Goal: Task Accomplishment & Management: Complete application form

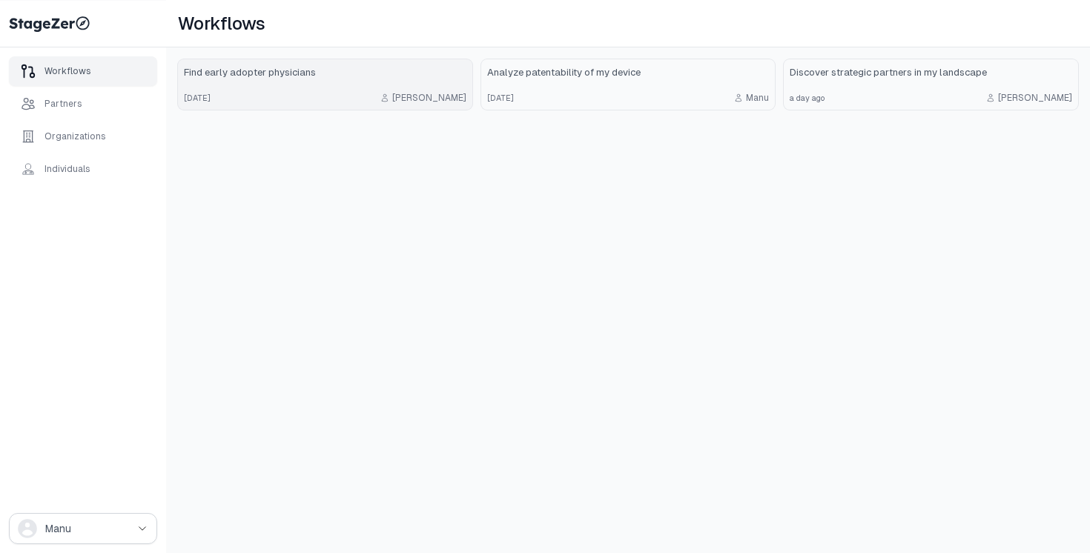
click at [358, 87] on link "Find early adopter physicians 7 days ago Emmanuel" at bounding box center [325, 84] width 294 height 50
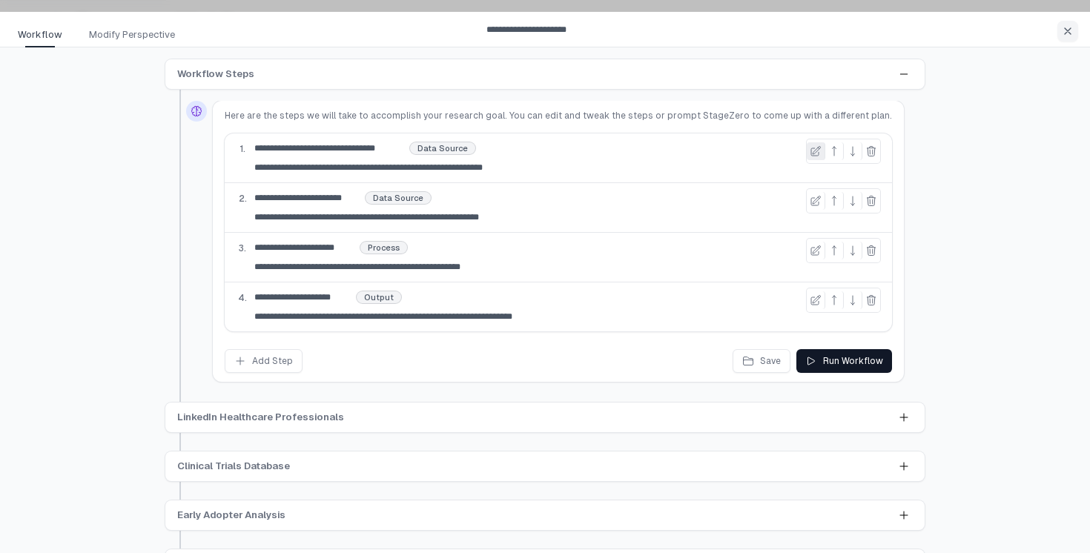
click at [810, 153] on icon at bounding box center [816, 151] width 12 height 12
click at [743, 183] on div "**********" at bounding box center [558, 208] width 667 height 50
click at [338, 168] on input "**********" at bounding box center [386, 168] width 277 height 18
click at [810, 155] on icon at bounding box center [816, 151] width 12 height 12
click at [684, 183] on div "**********" at bounding box center [558, 208] width 667 height 50
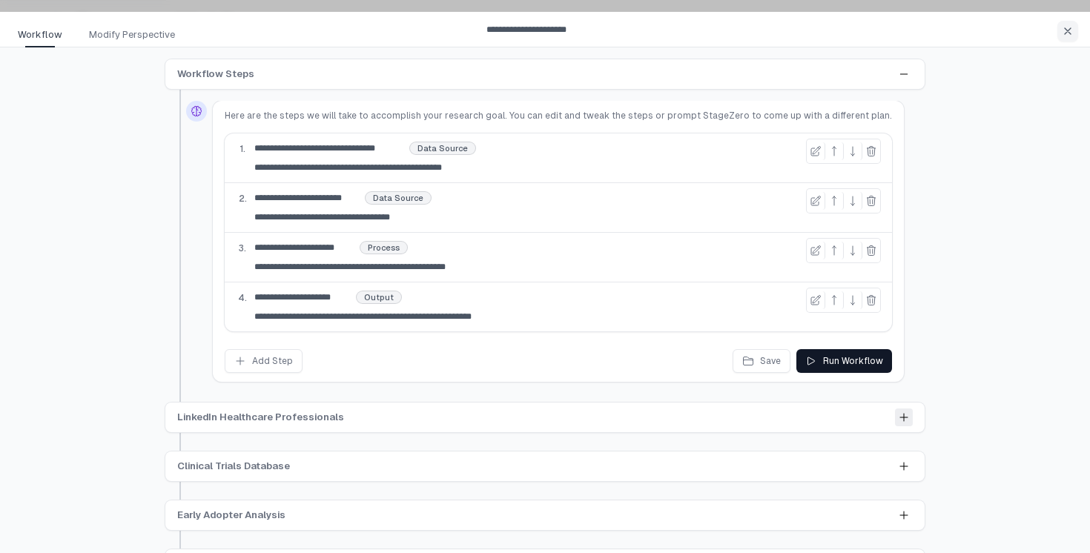
click at [902, 414] on icon at bounding box center [903, 417] width 7 height 7
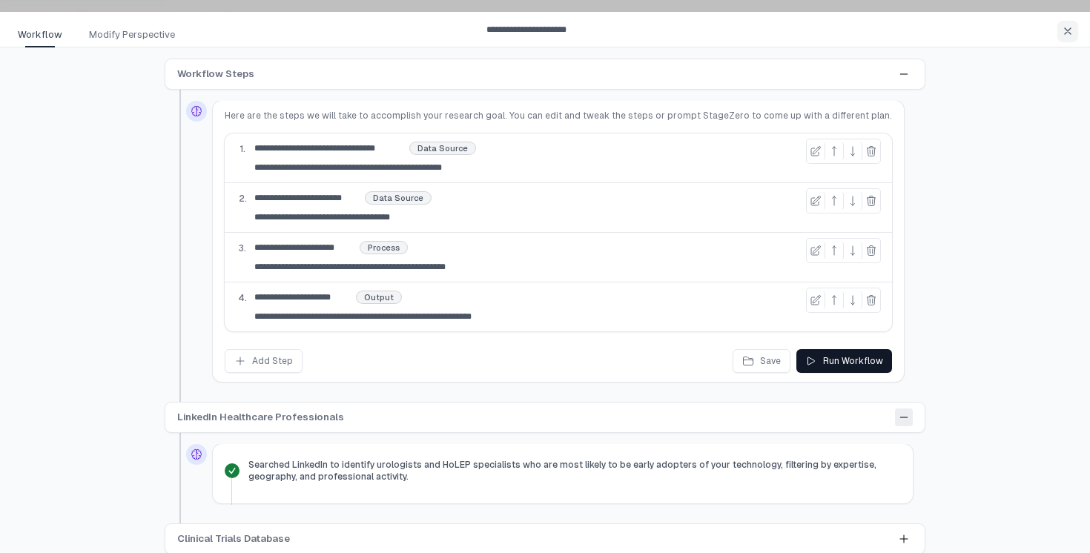
scroll to position [110, 0]
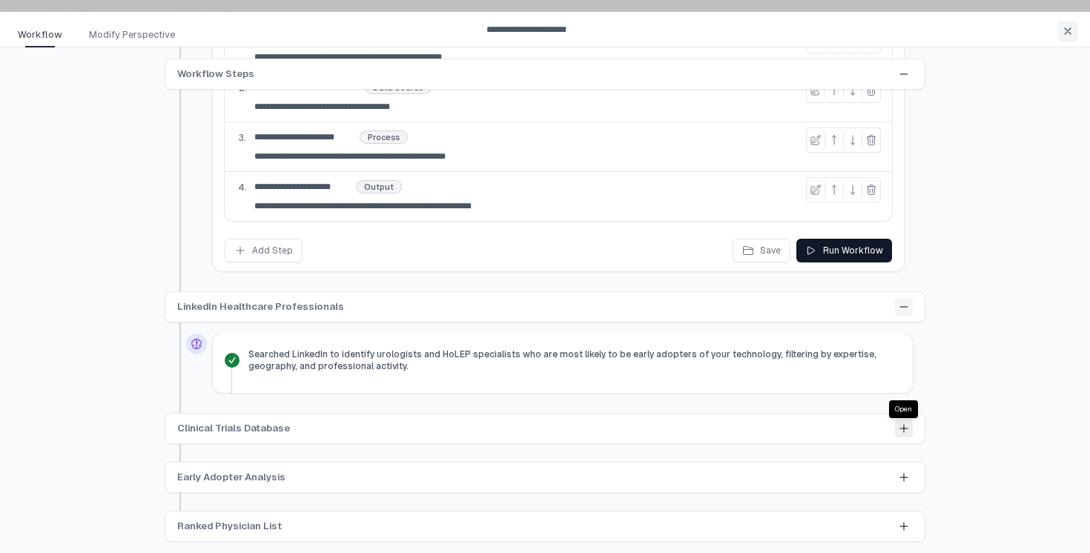
click at [895, 424] on button at bounding box center [904, 429] width 18 height 18
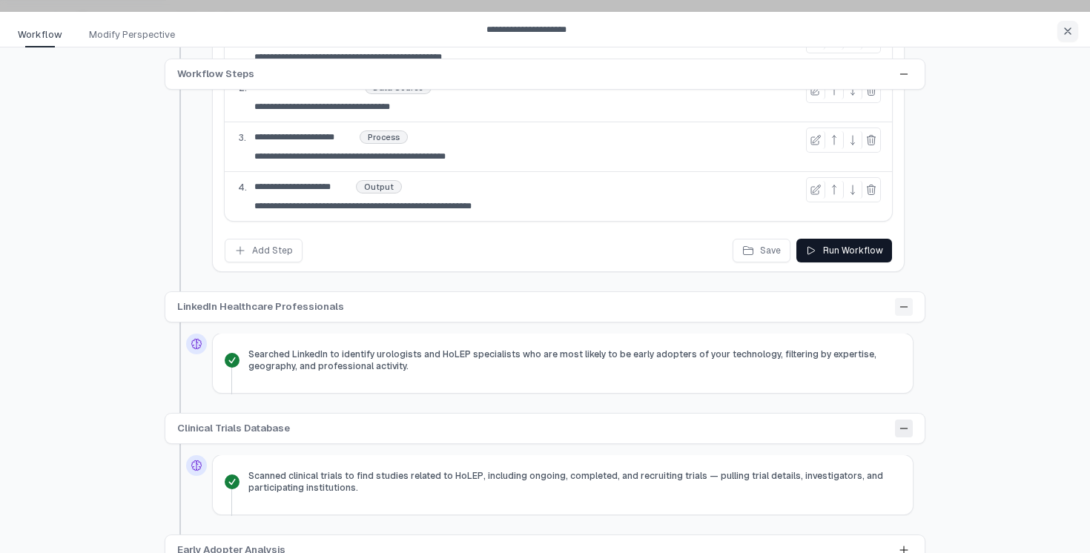
scroll to position [183, 0]
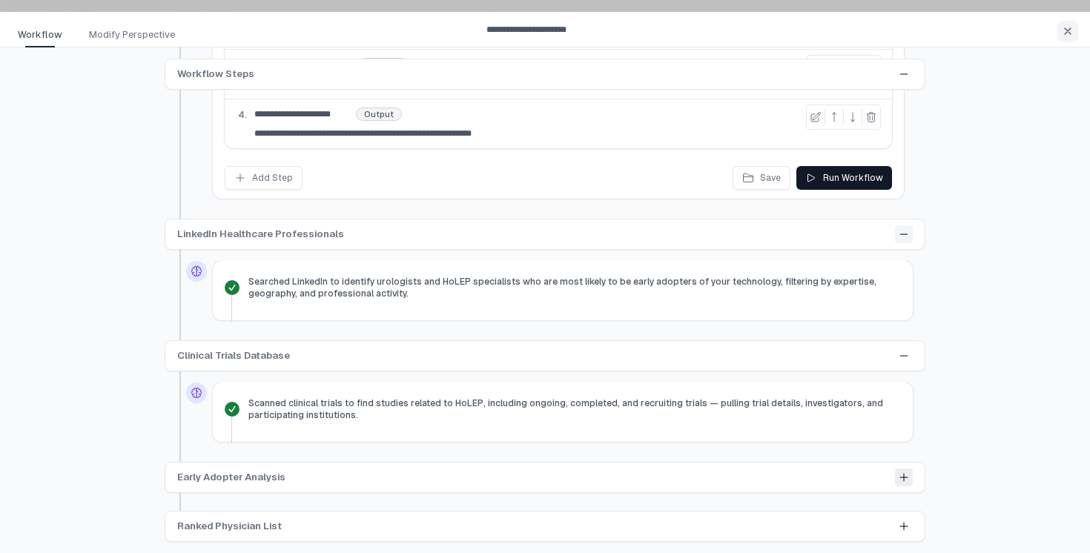
click at [905, 481] on icon at bounding box center [904, 478] width 12 height 12
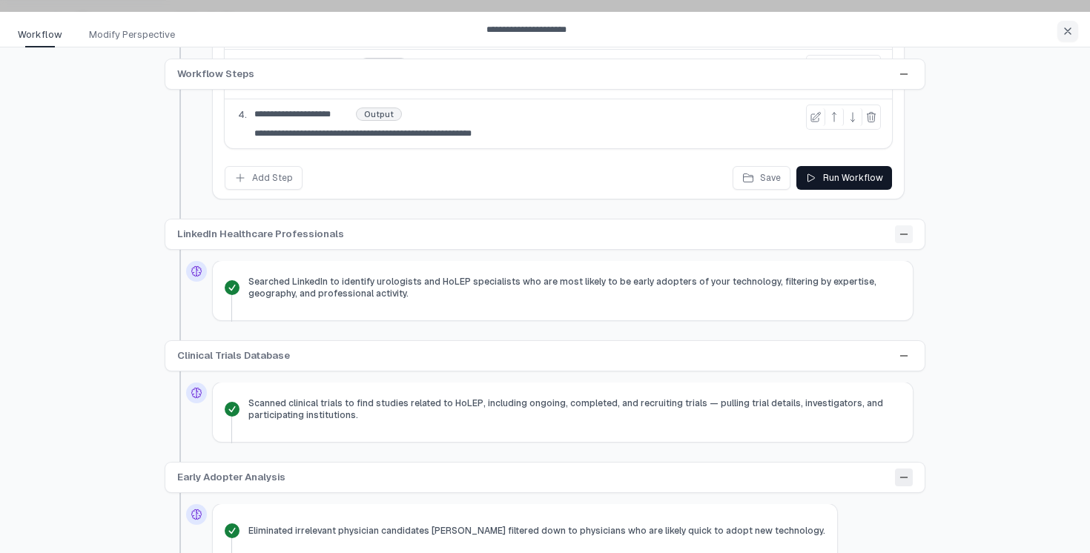
scroll to position [256, 0]
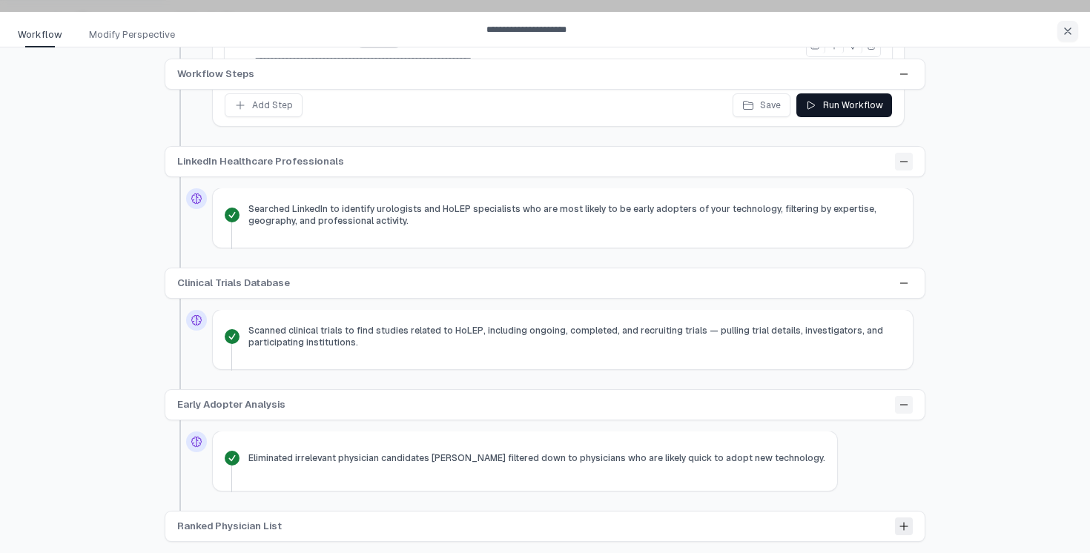
click at [910, 523] on button at bounding box center [904, 527] width 18 height 18
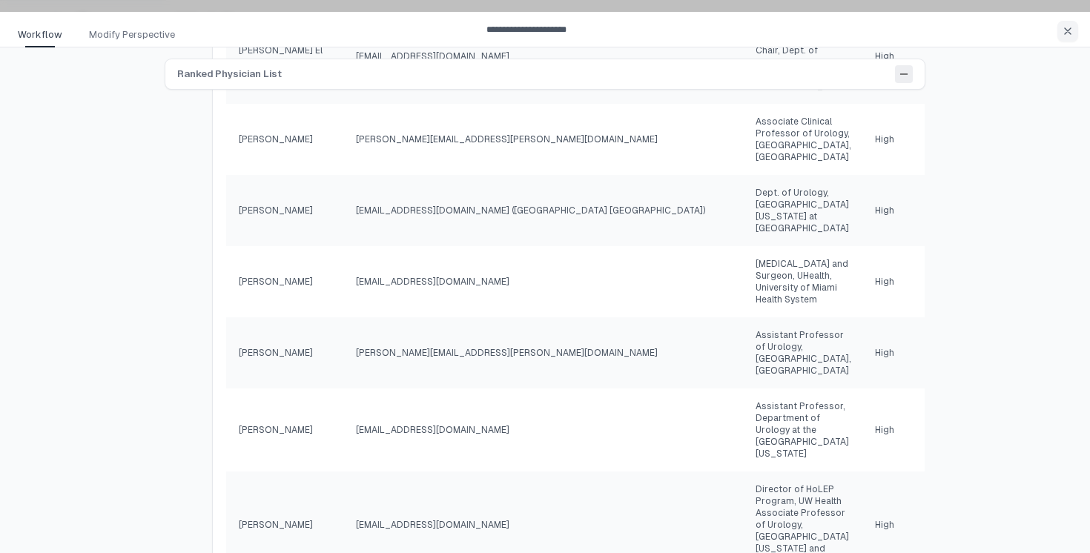
scroll to position [604, 0]
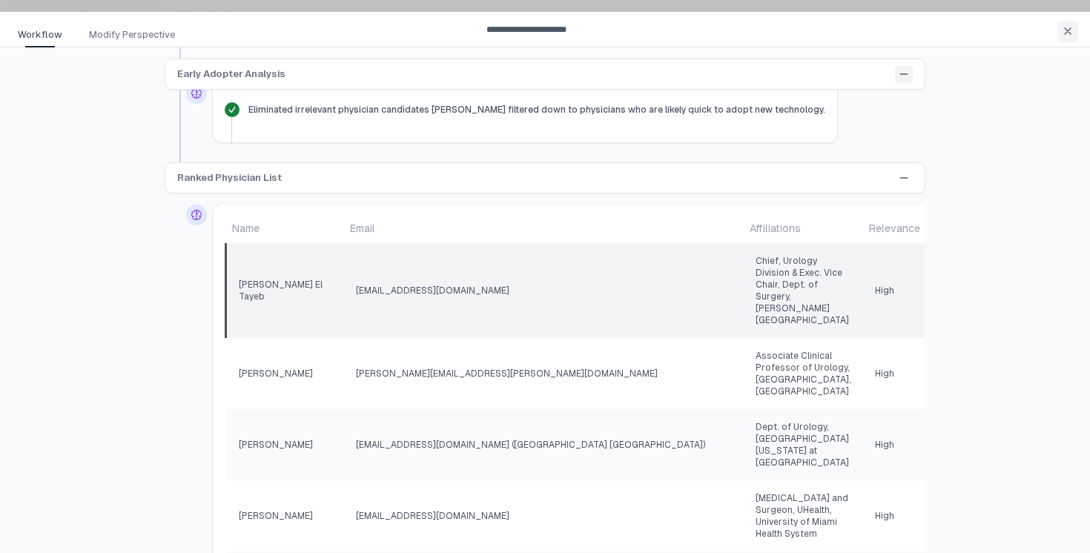
click at [527, 271] on td "marawan.eltayeb@bswhealth.org" at bounding box center [544, 290] width 400 height 95
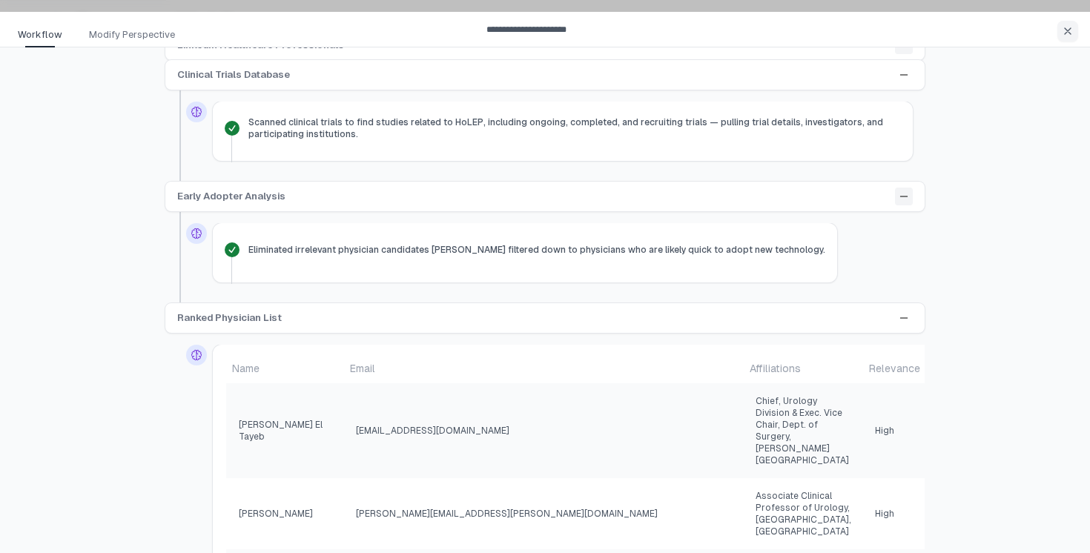
scroll to position [0, 0]
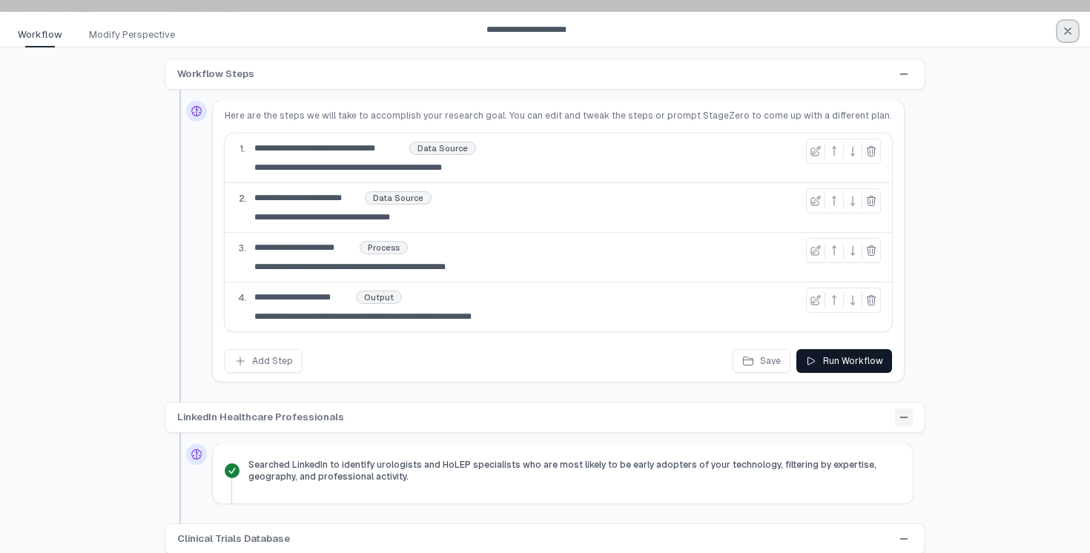
click at [1075, 25] on button "button" at bounding box center [1067, 31] width 21 height 21
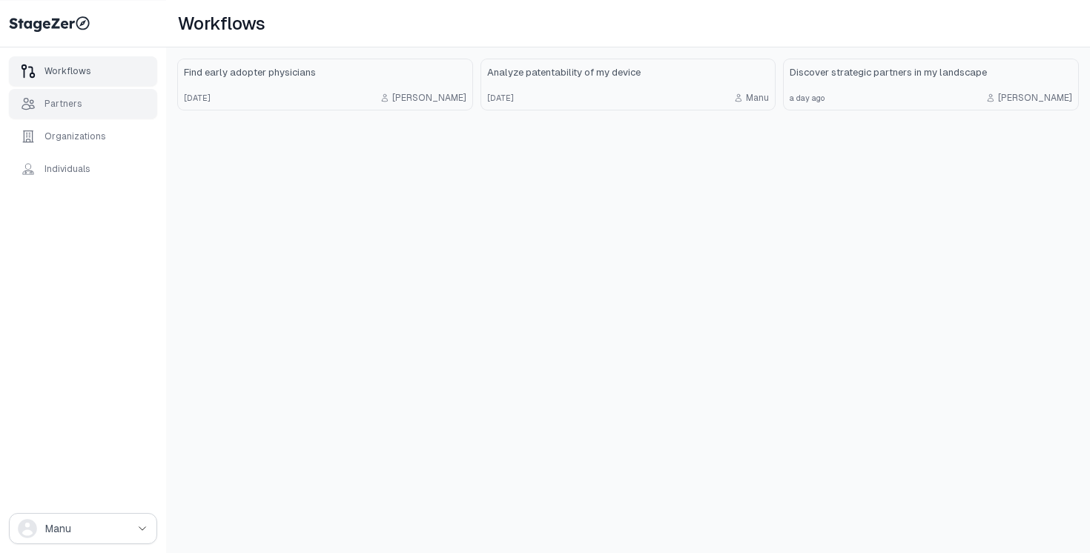
click at [99, 108] on div "Partners" at bounding box center [83, 104] width 148 height 30
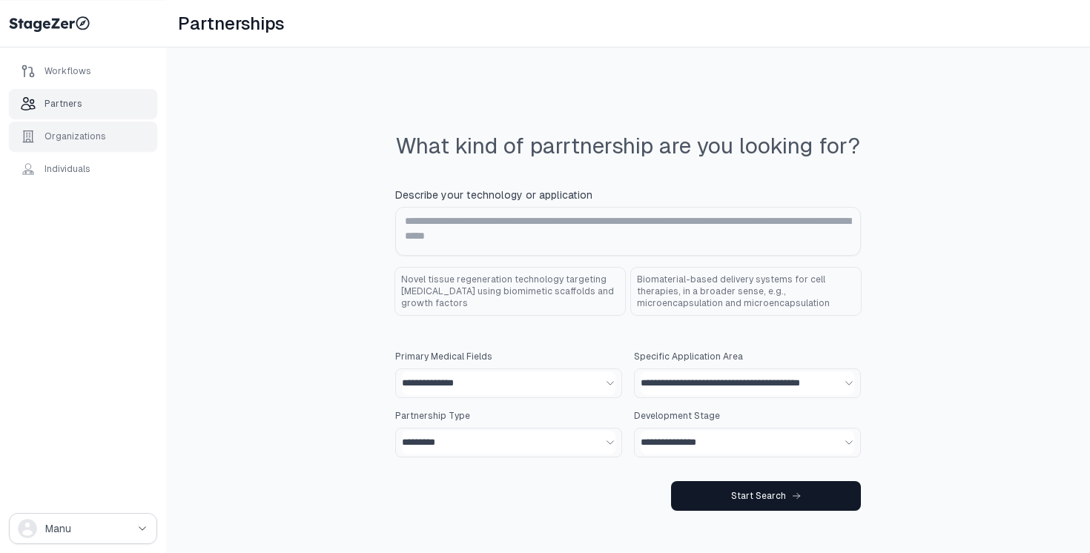
click at [80, 129] on div "Organizations" at bounding box center [63, 136] width 85 height 15
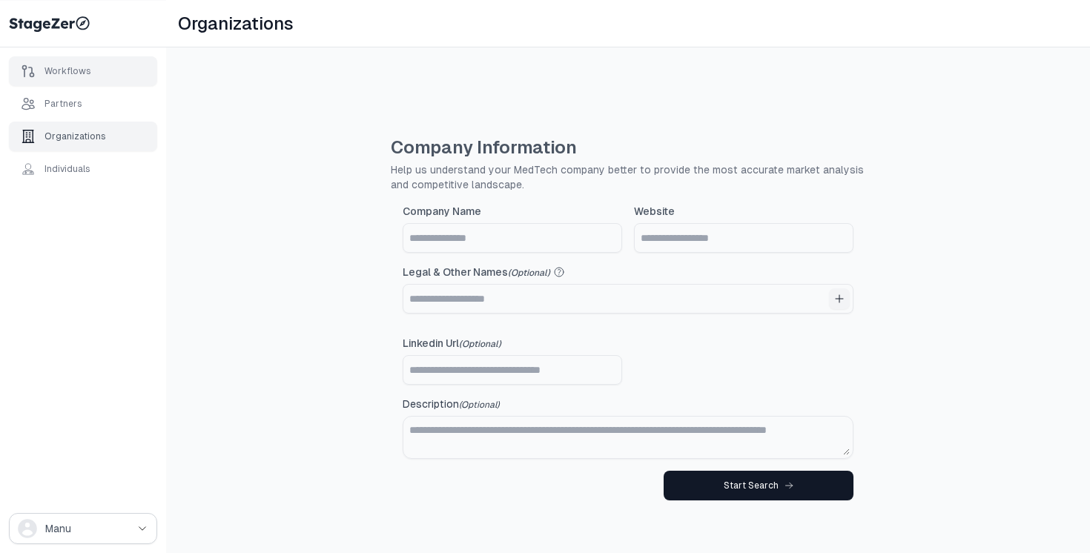
click at [105, 71] on div "Workflows" at bounding box center [83, 71] width 148 height 30
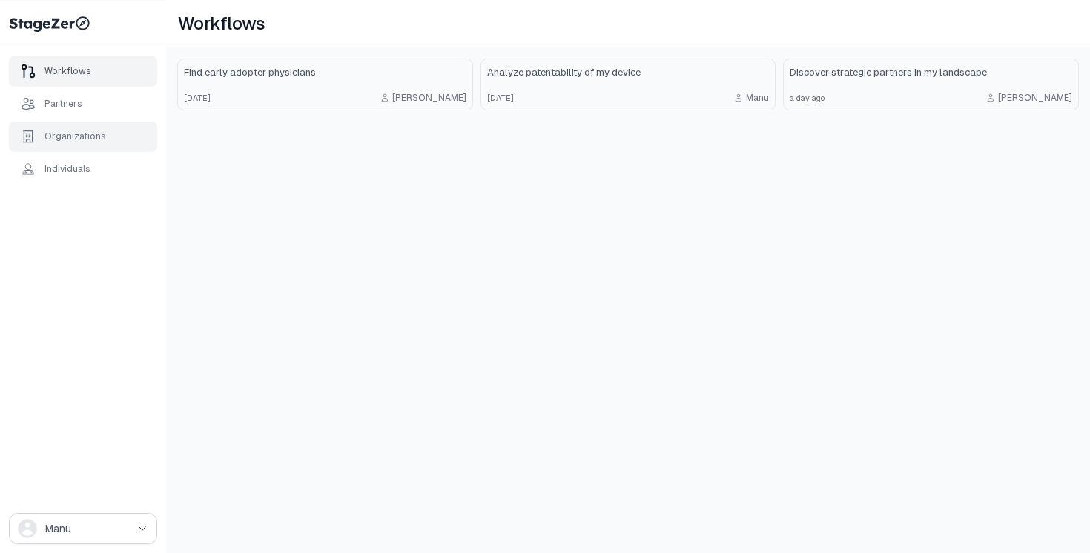
click at [100, 141] on div "Organizations" at bounding box center [75, 137] width 62 height 12
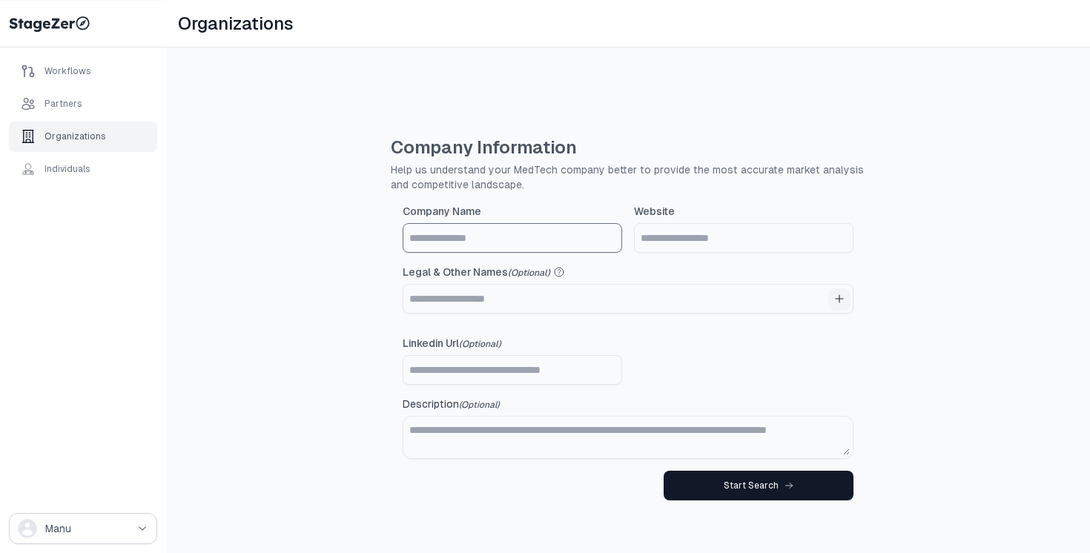
click at [480, 240] on input "Company Name" at bounding box center [512, 238] width 218 height 28
click at [108, 80] on div "Workflows" at bounding box center [83, 71] width 148 height 30
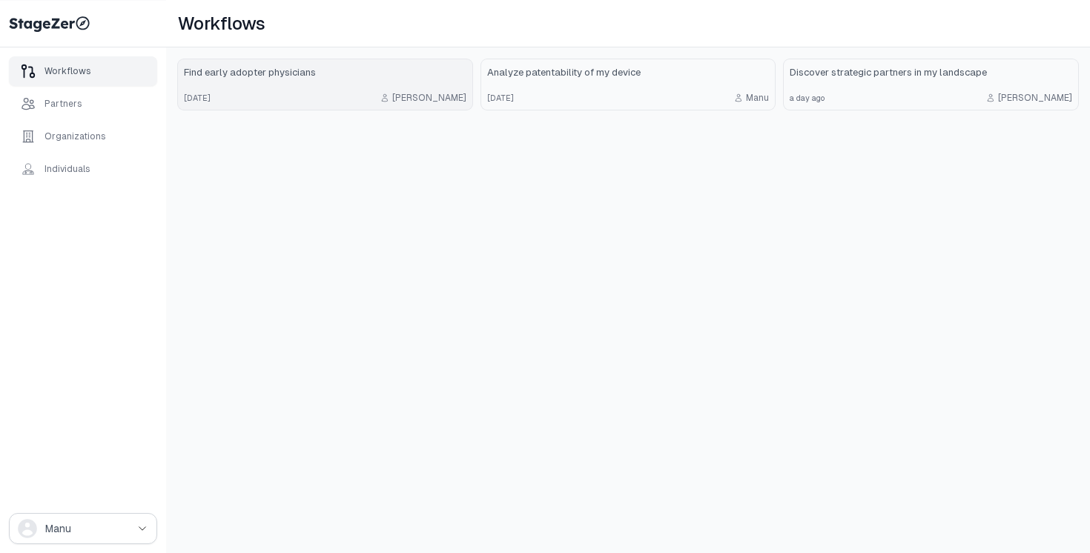
click at [343, 87] on link "Find early adopter physicians 7 days ago Emmanuel" at bounding box center [325, 84] width 294 height 50
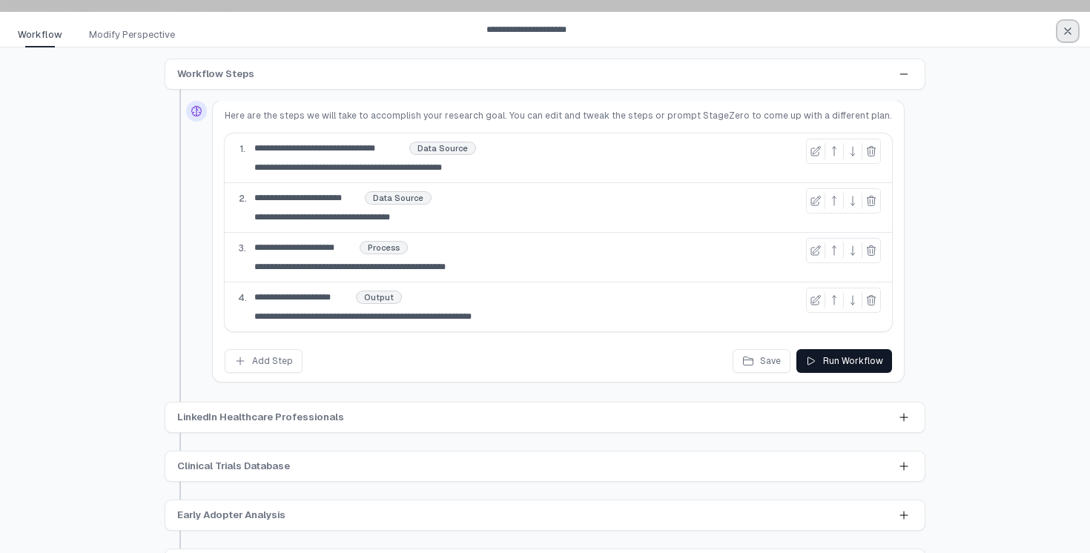
click at [1068, 26] on icon "button" at bounding box center [1068, 31] width 12 height 12
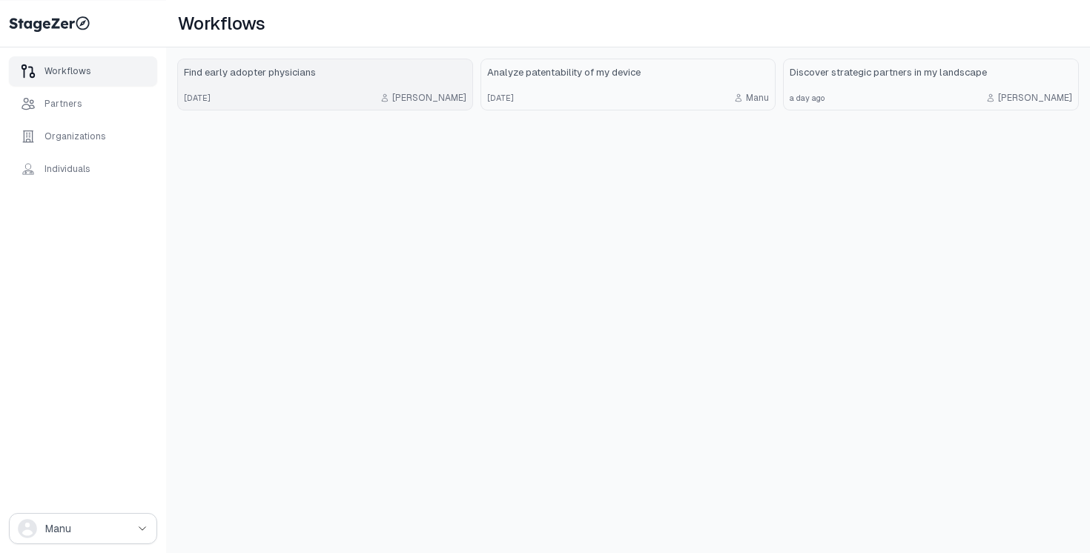
click at [338, 98] on div "7 days ago Emmanuel" at bounding box center [325, 98] width 283 height 12
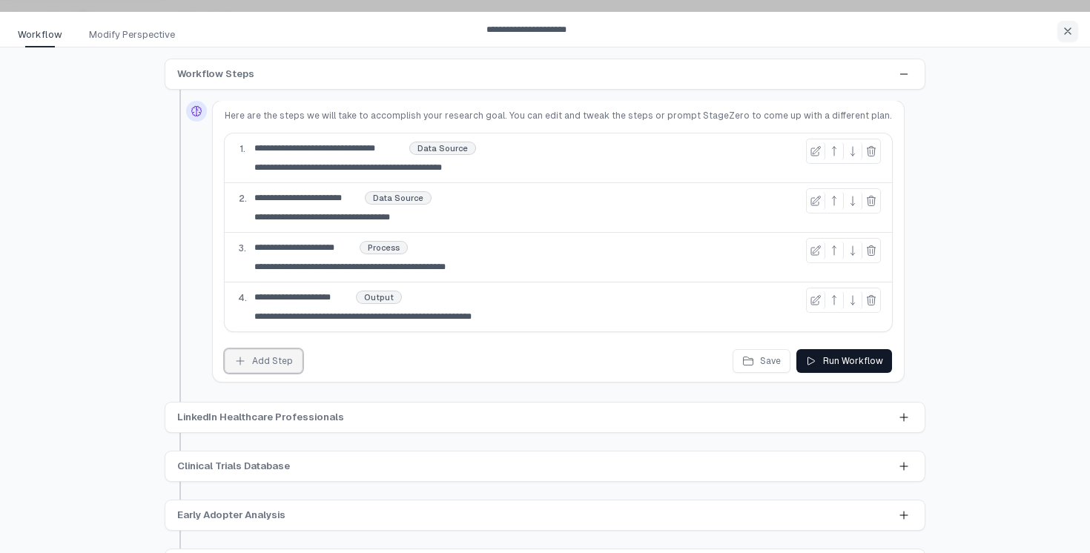
click at [270, 366] on div "Add Step" at bounding box center [263, 361] width 59 height 12
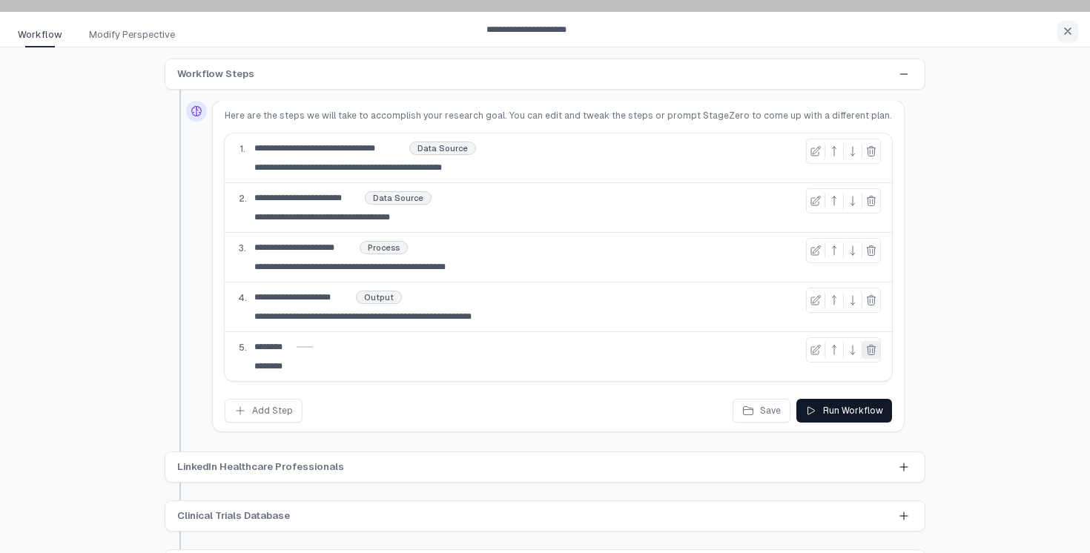
click at [865, 351] on icon at bounding box center [871, 350] width 12 height 12
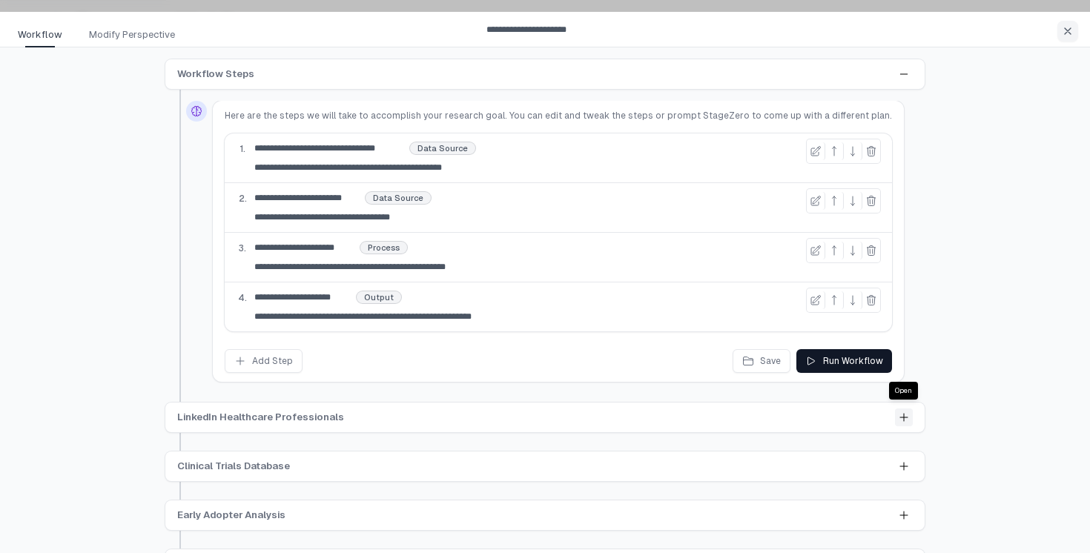
scroll to position [38, 0]
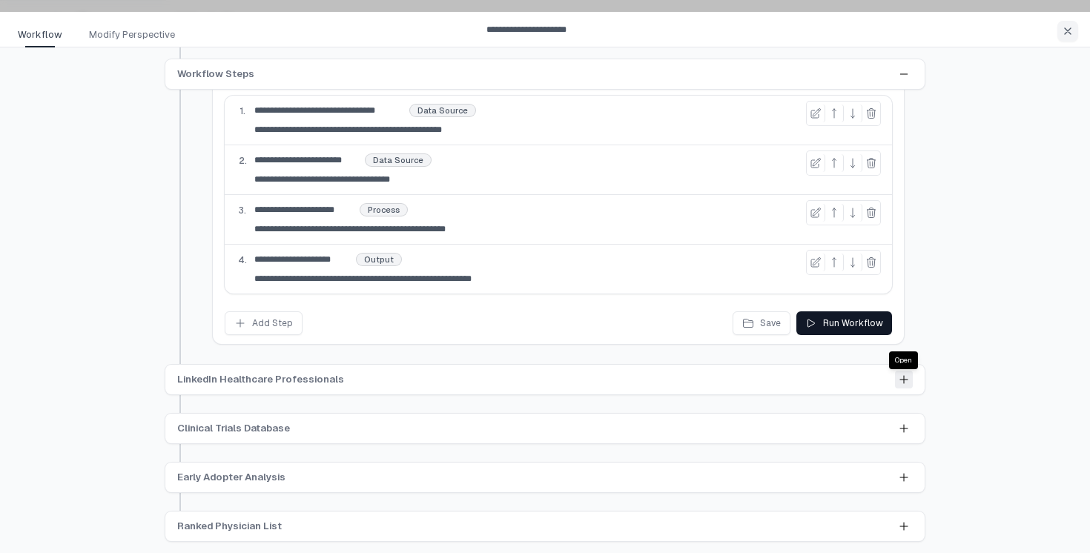
click at [899, 382] on icon at bounding box center [904, 380] width 12 height 12
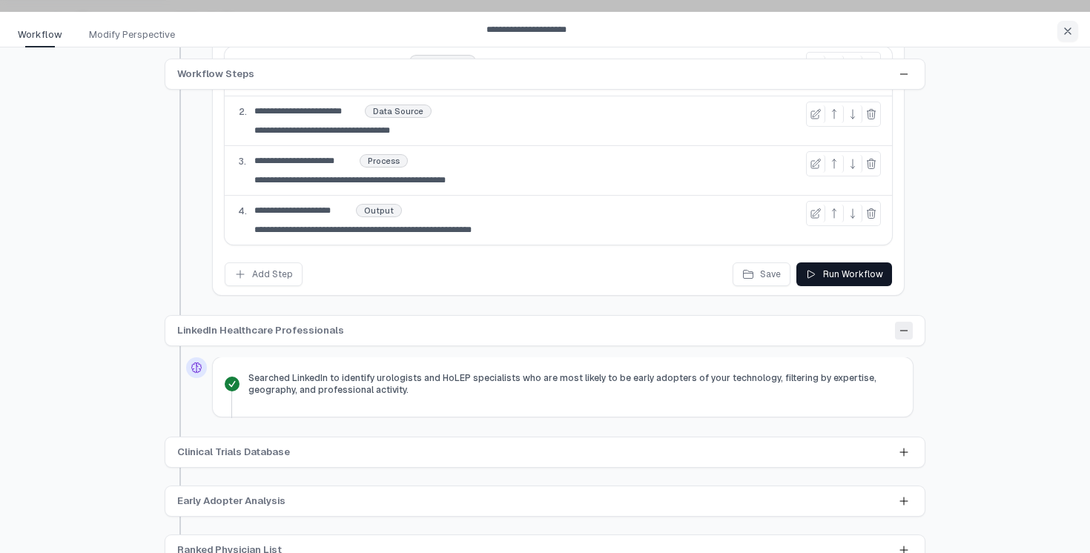
scroll to position [110, 0]
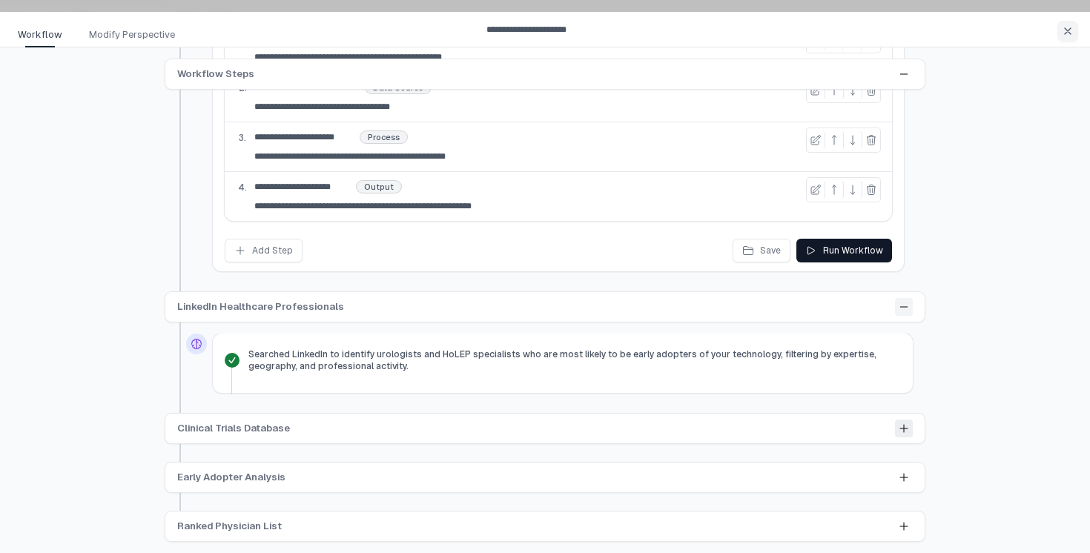
click at [905, 425] on icon at bounding box center [904, 429] width 12 height 12
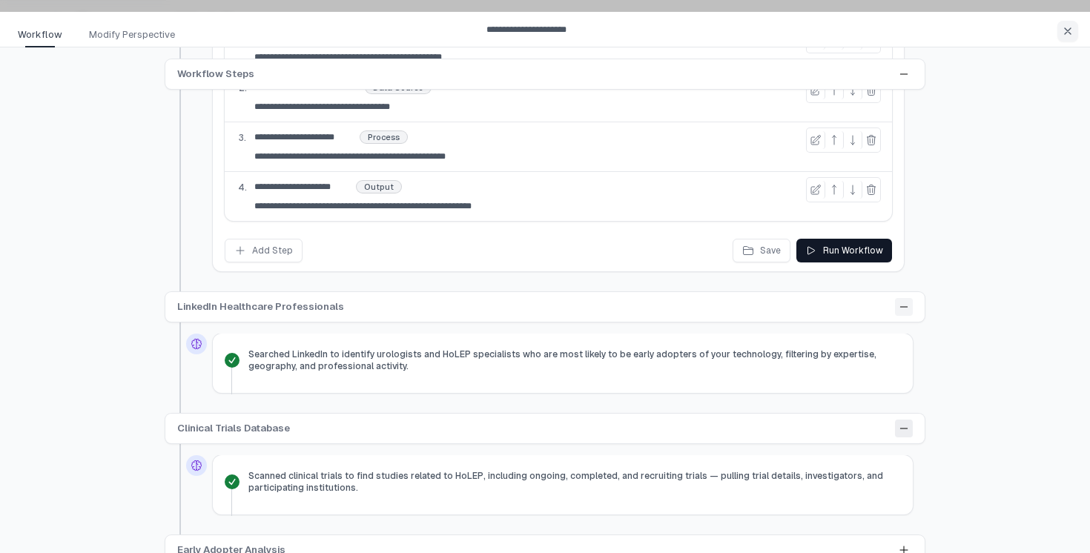
scroll to position [183, 0]
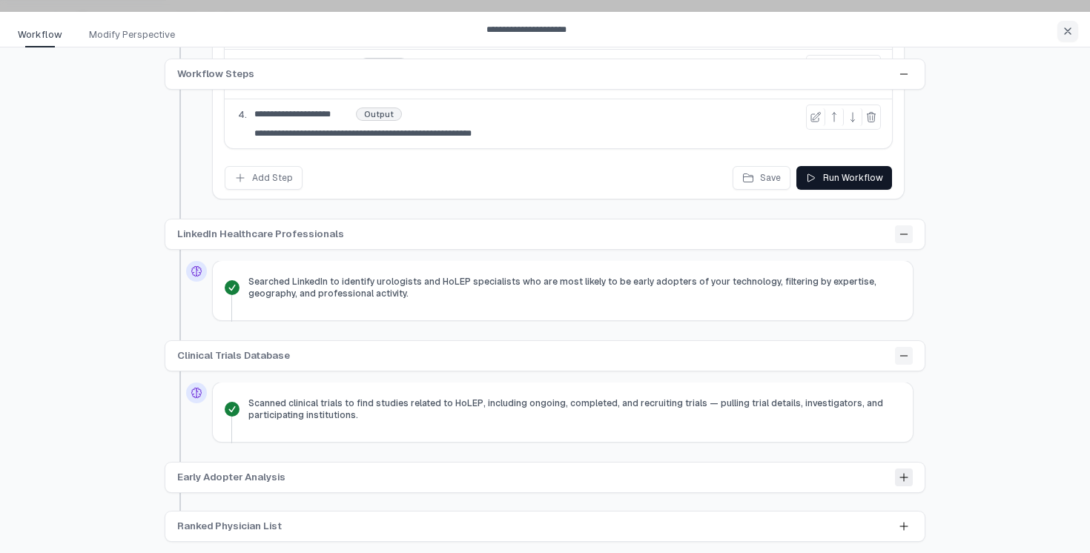
click at [899, 479] on icon at bounding box center [904, 478] width 12 height 12
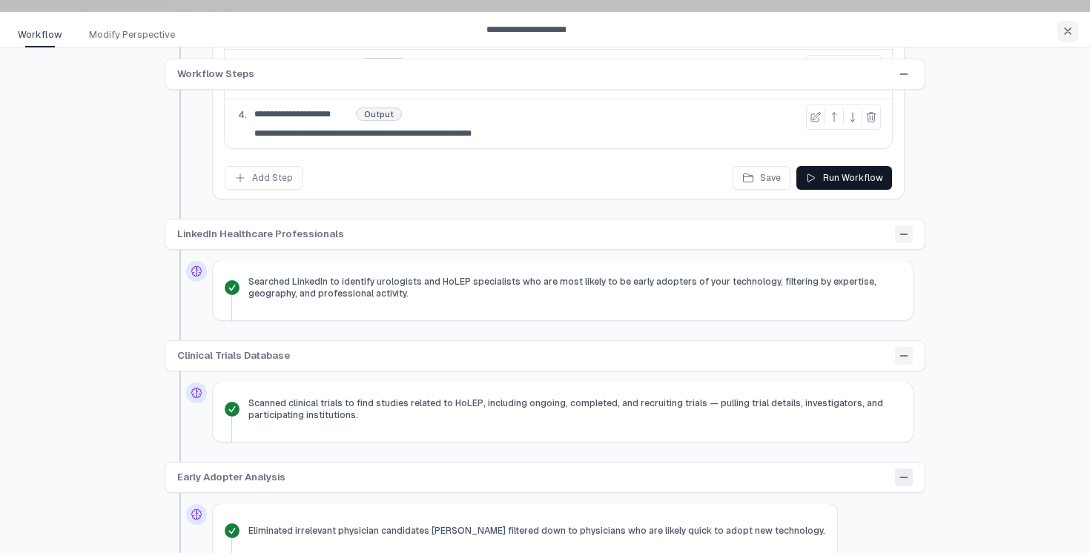
scroll to position [256, 0]
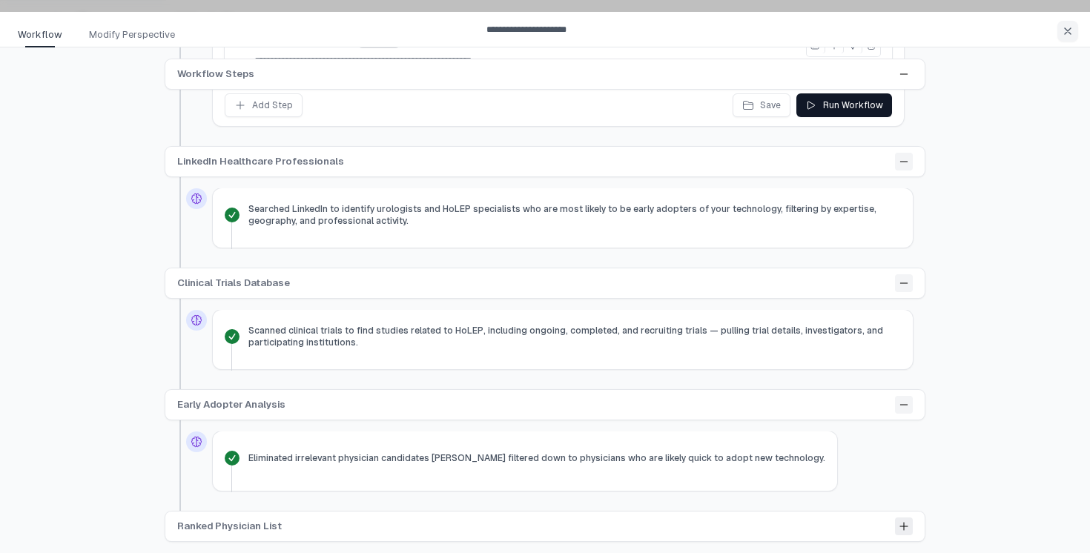
click at [899, 520] on button at bounding box center [904, 527] width 18 height 18
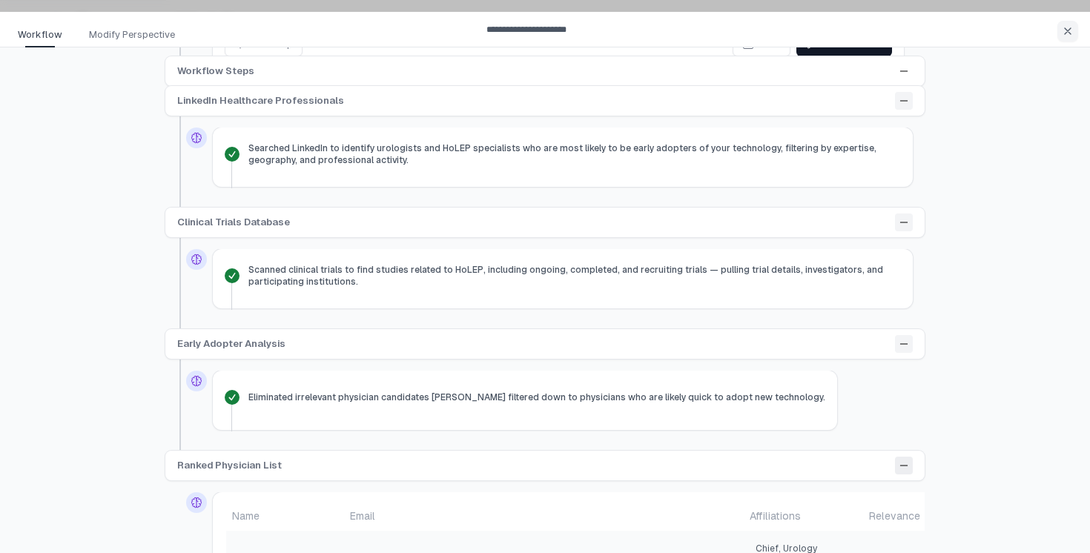
scroll to position [0, 0]
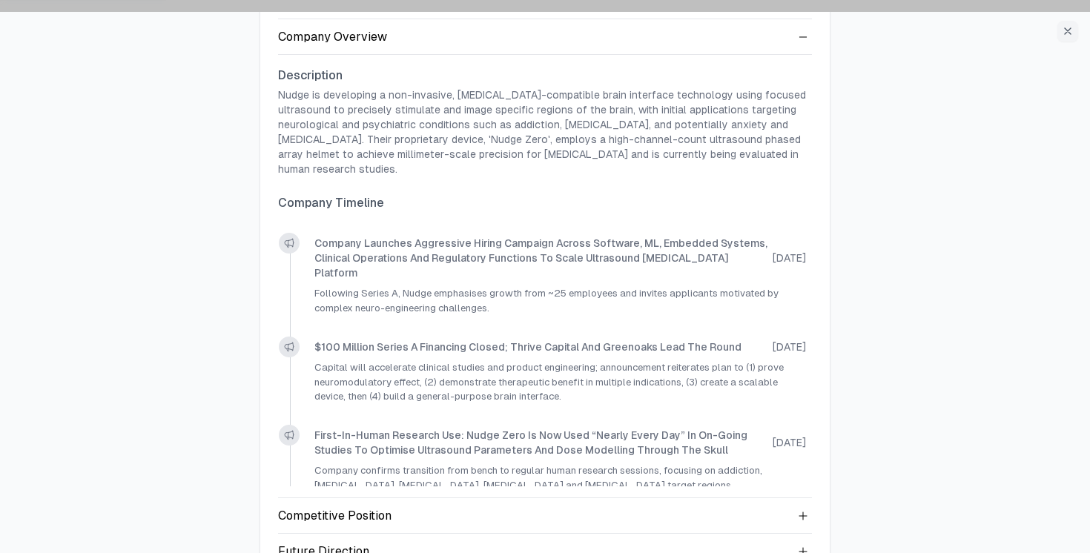
scroll to position [112, 0]
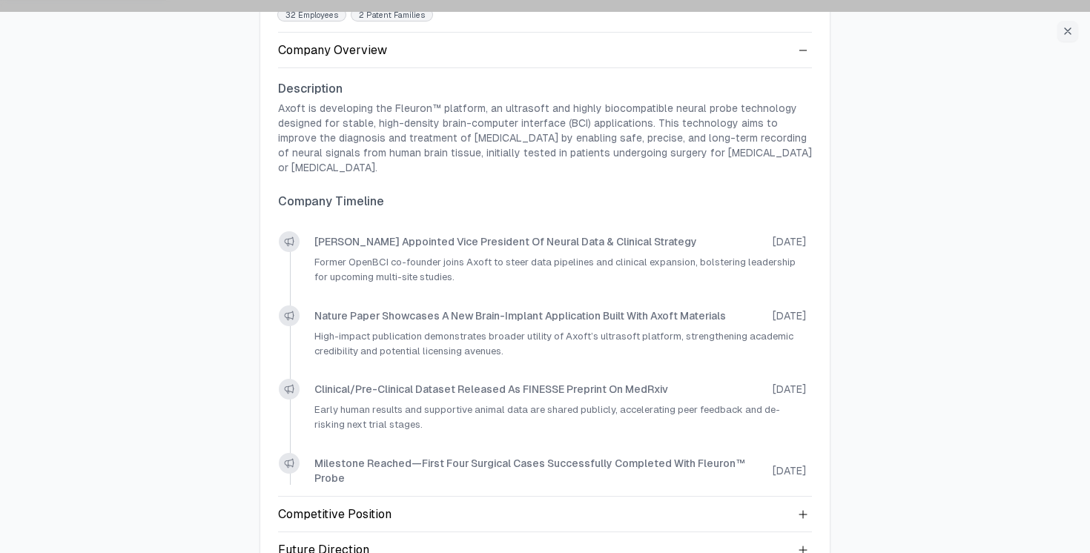
scroll to position [107, 0]
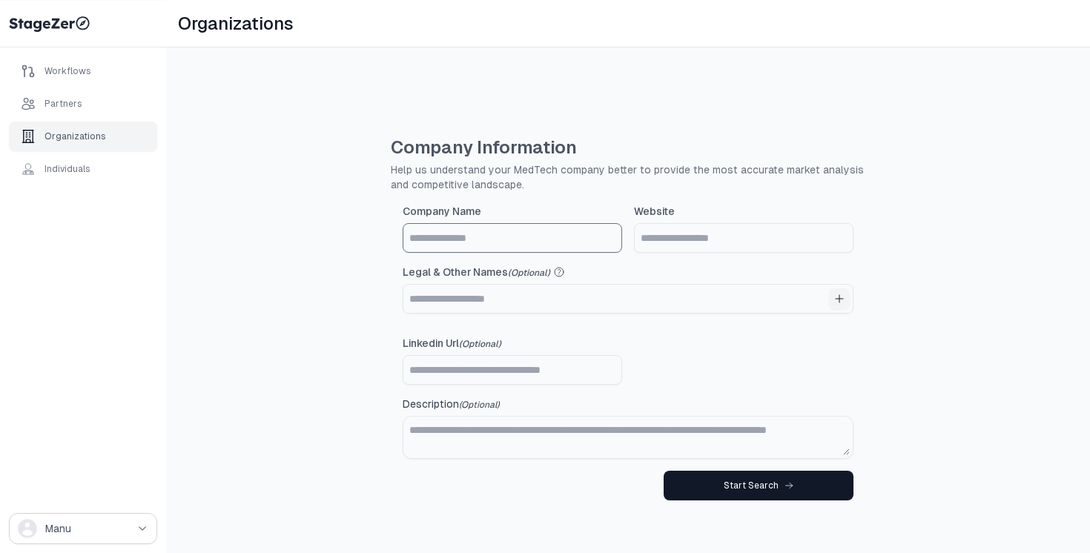
click at [475, 237] on input "Company Name" at bounding box center [512, 238] width 218 height 28
type input "**********"
click at [659, 221] on div "Website" at bounding box center [743, 228] width 219 height 49
click at [668, 240] on input "Website" at bounding box center [744, 238] width 218 height 28
paste input "**********"
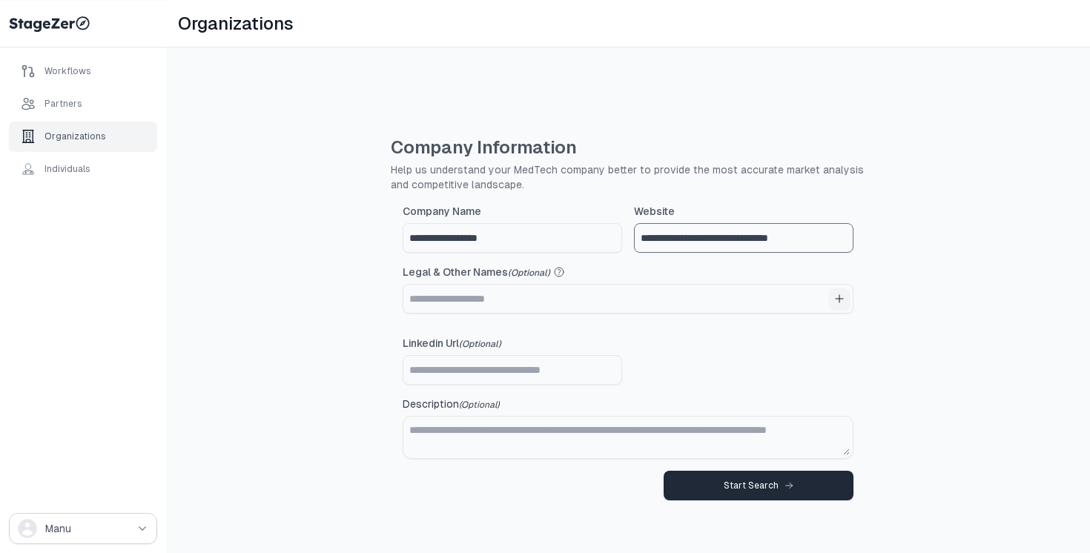
type input "**********"
click at [785, 483] on icon at bounding box center [788, 485] width 9 height 9
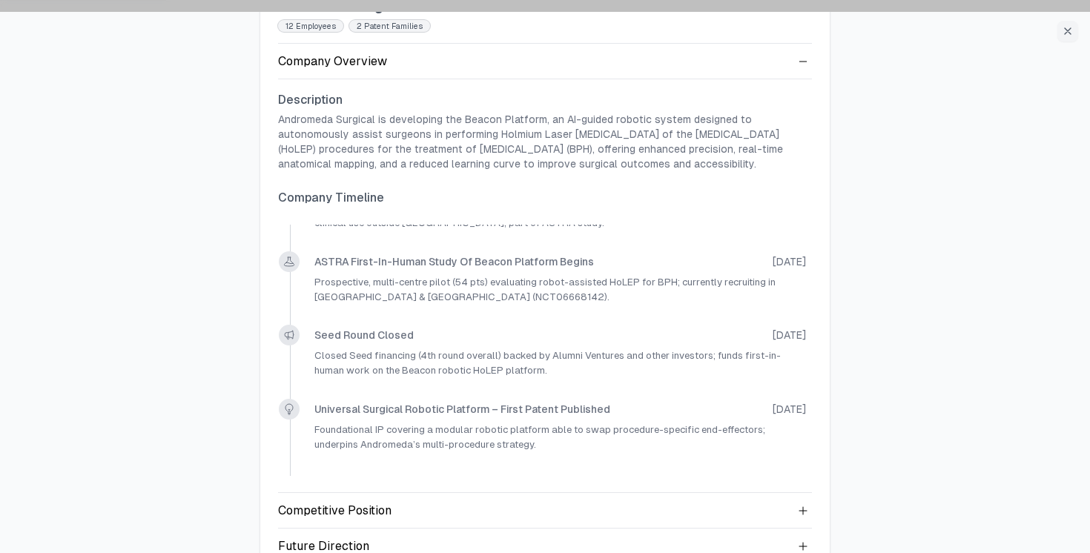
scroll to position [122, 0]
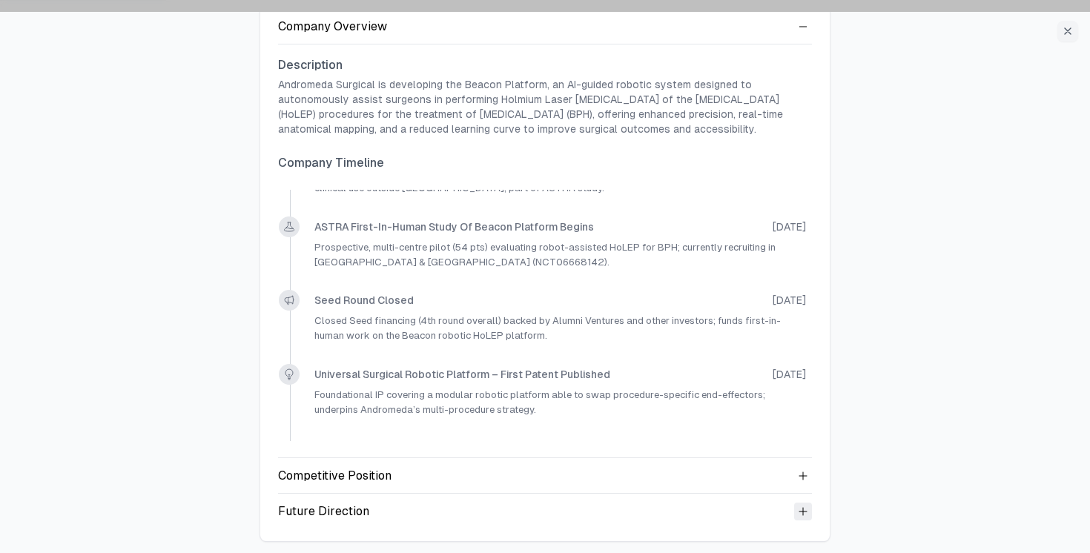
click at [802, 512] on icon at bounding box center [803, 512] width 12 height 12
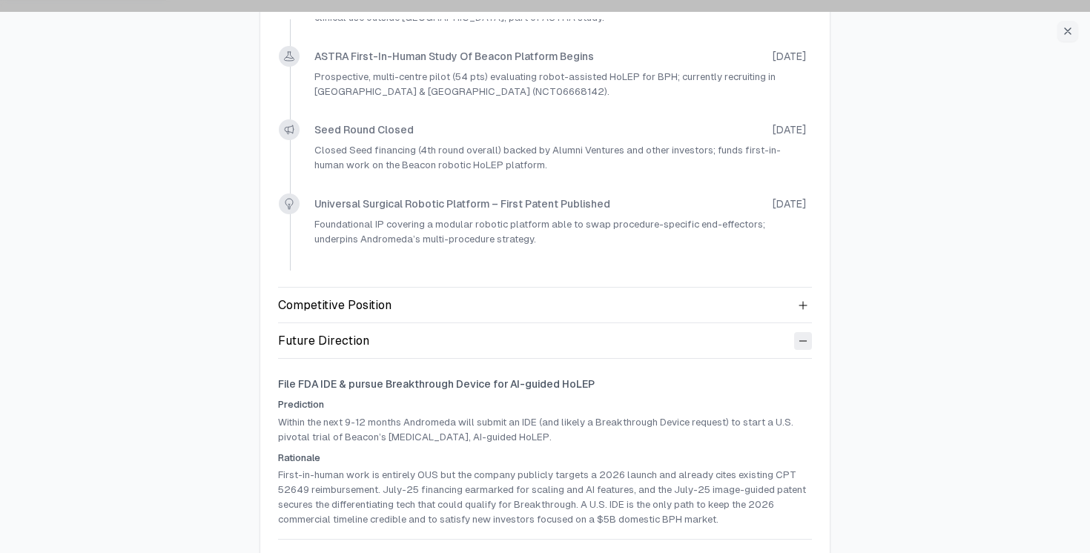
scroll to position [318, 0]
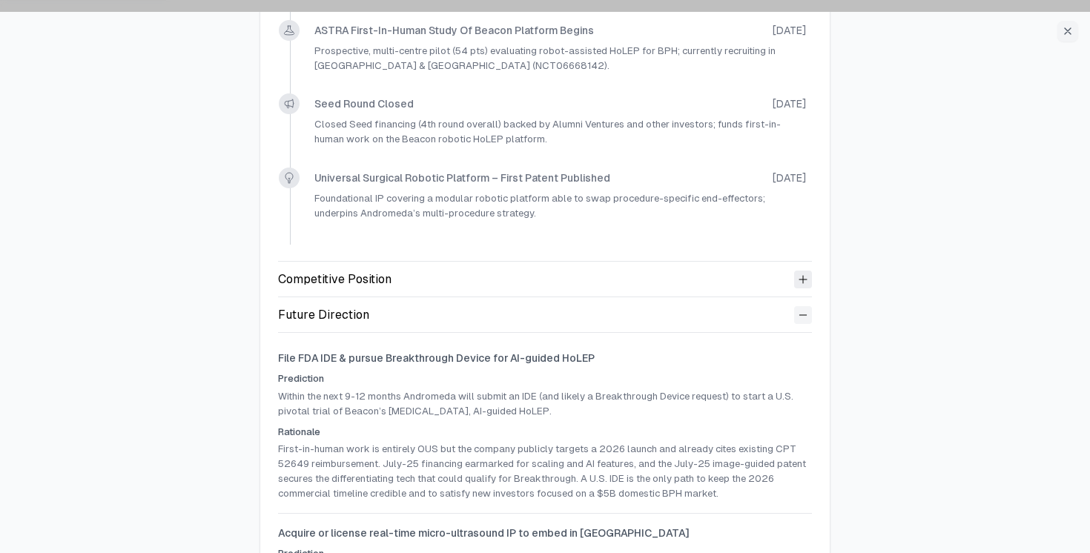
click at [799, 276] on icon at bounding box center [803, 280] width 12 height 12
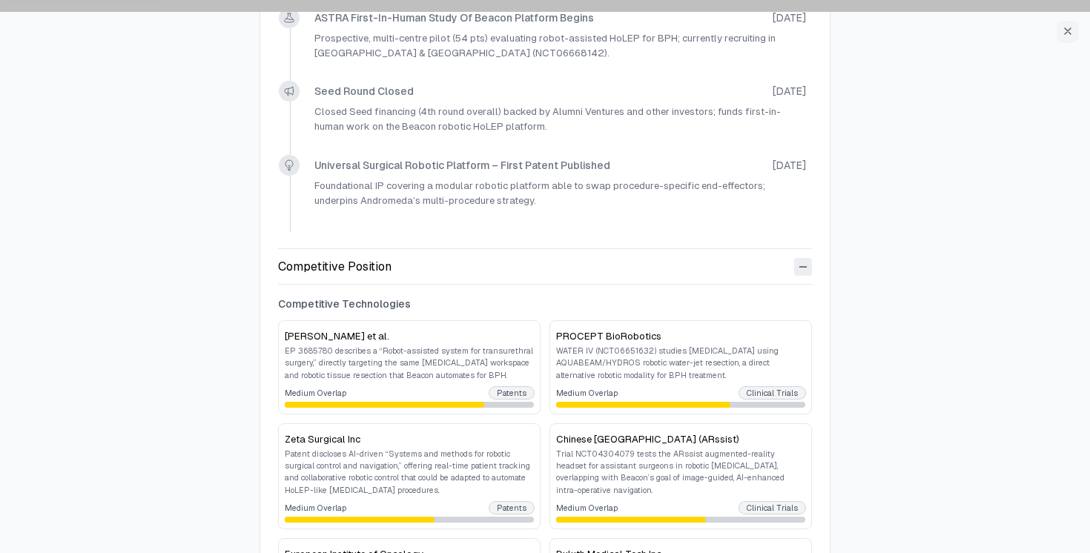
scroll to position [306, 0]
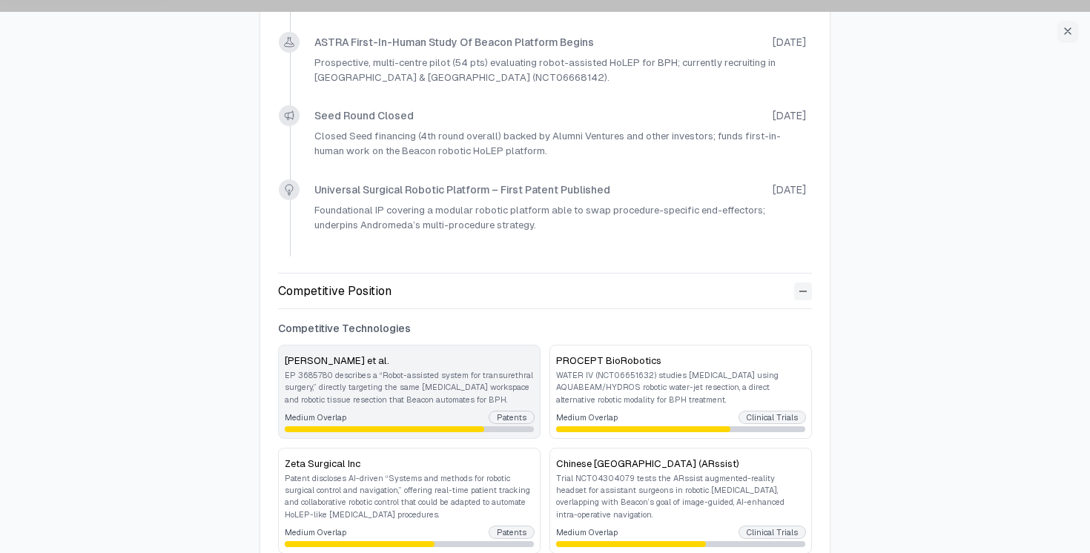
click at [460, 380] on p "EP 3685780 describes a “Robot-assisted system for transurethral surgery,” direc…" at bounding box center [409, 387] width 249 height 36
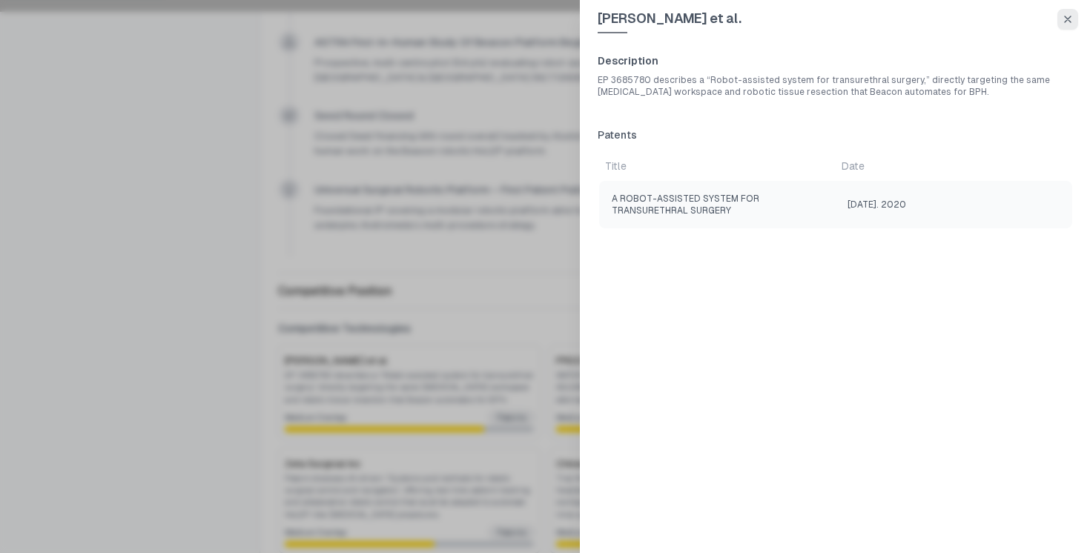
click at [1066, 16] on icon "button" at bounding box center [1068, 19] width 12 height 12
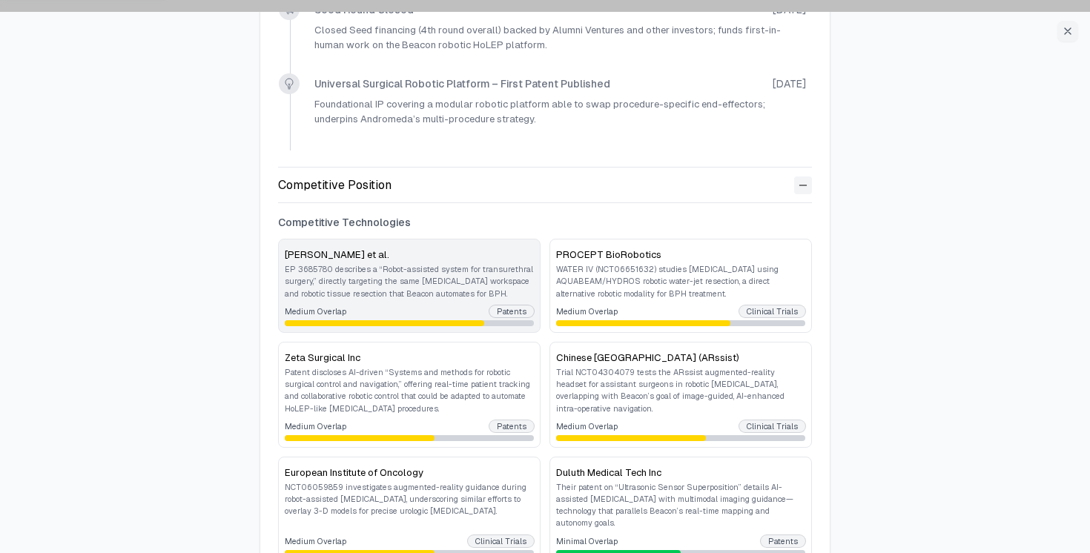
scroll to position [415, 0]
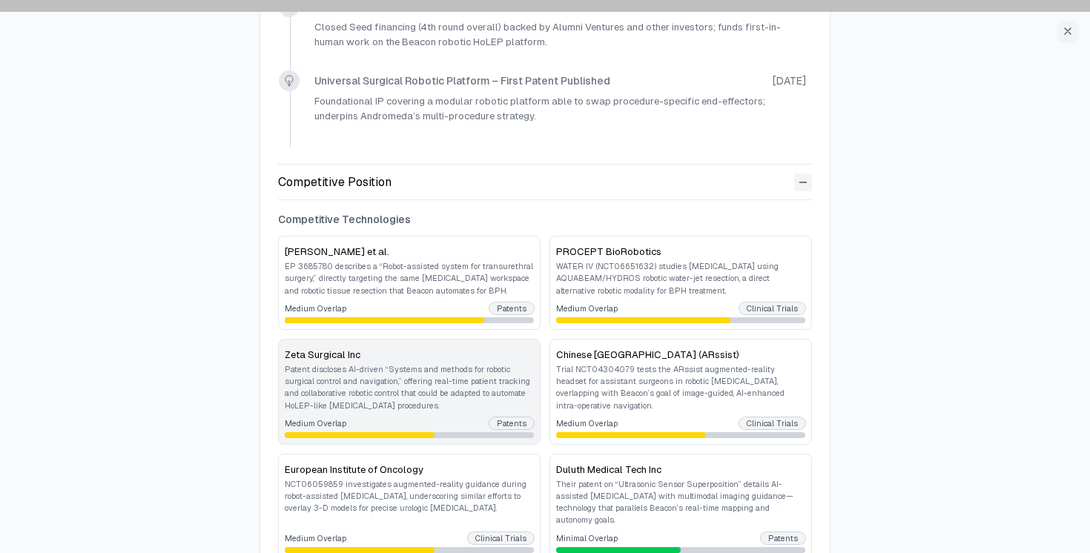
click at [414, 363] on p "Patent discloses AI-driven “Systems and methods for robotic surgical control an…" at bounding box center [409, 387] width 249 height 48
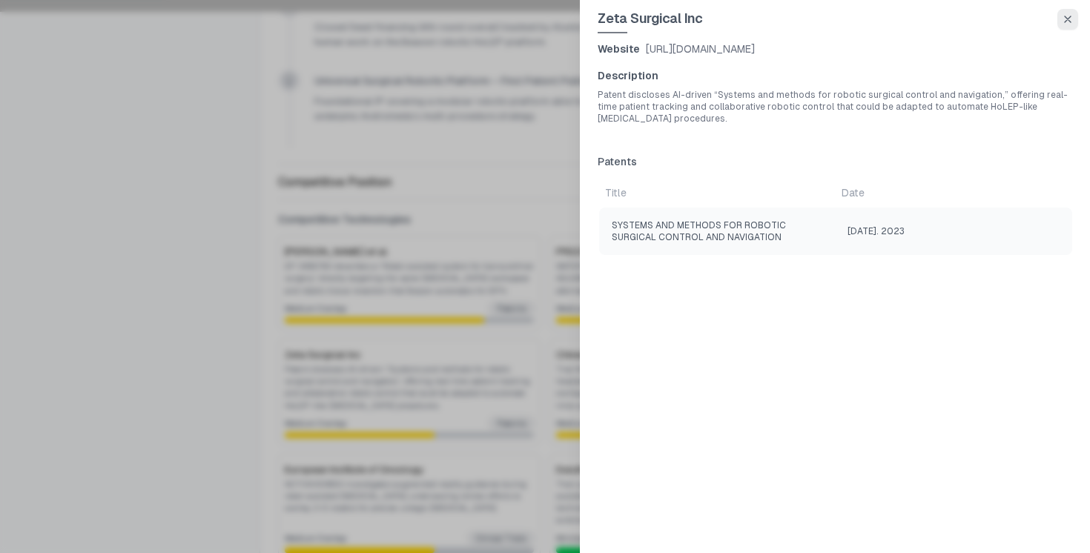
click at [1075, 19] on button "button" at bounding box center [1067, 19] width 21 height 21
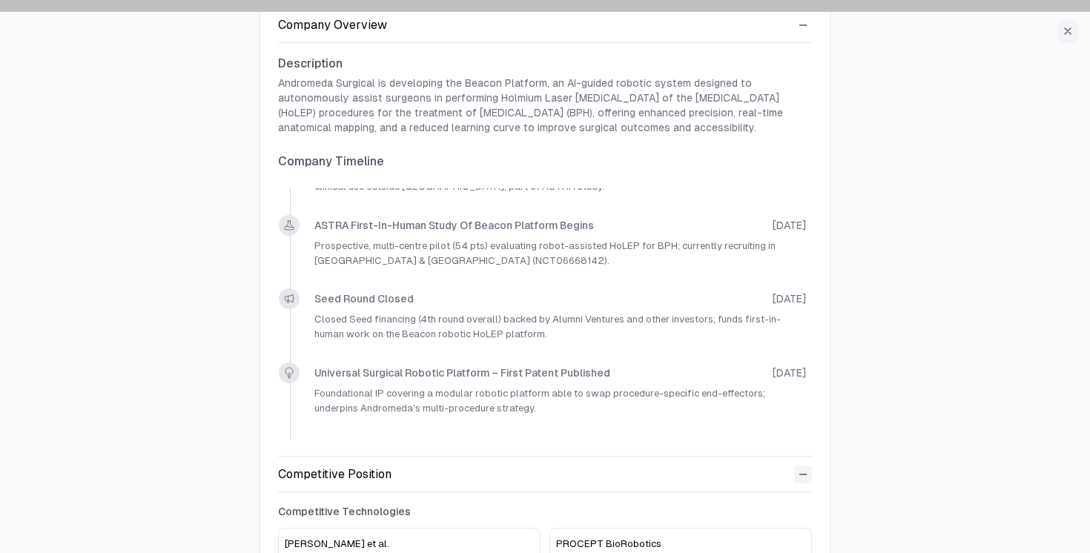
scroll to position [72, 0]
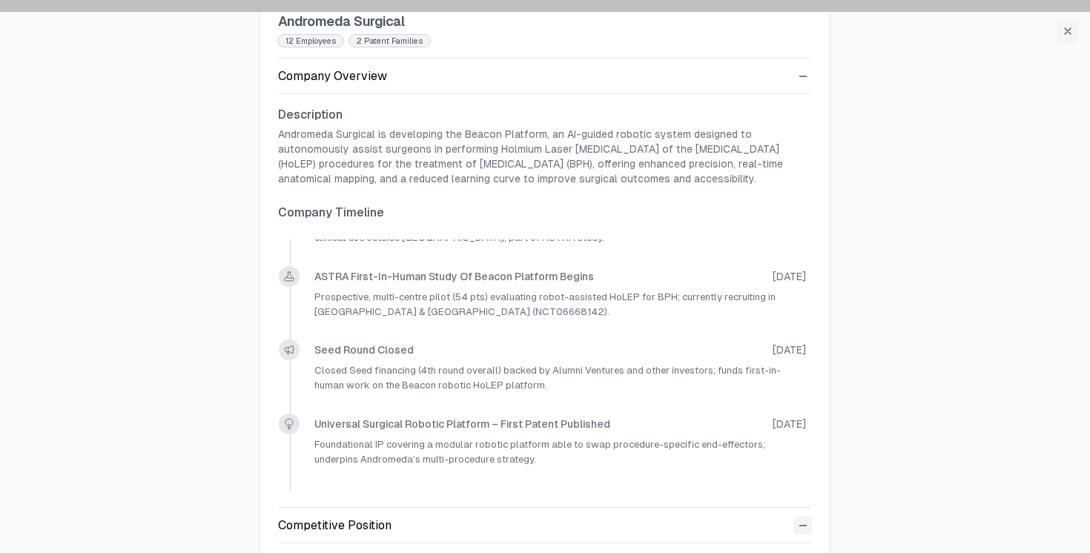
click at [799, 93] on div "Company Overview" at bounding box center [545, 77] width 534 height 36
click at [804, 79] on icon at bounding box center [803, 76] width 12 height 12
